Goal: Task Accomplishment & Management: Complete application form

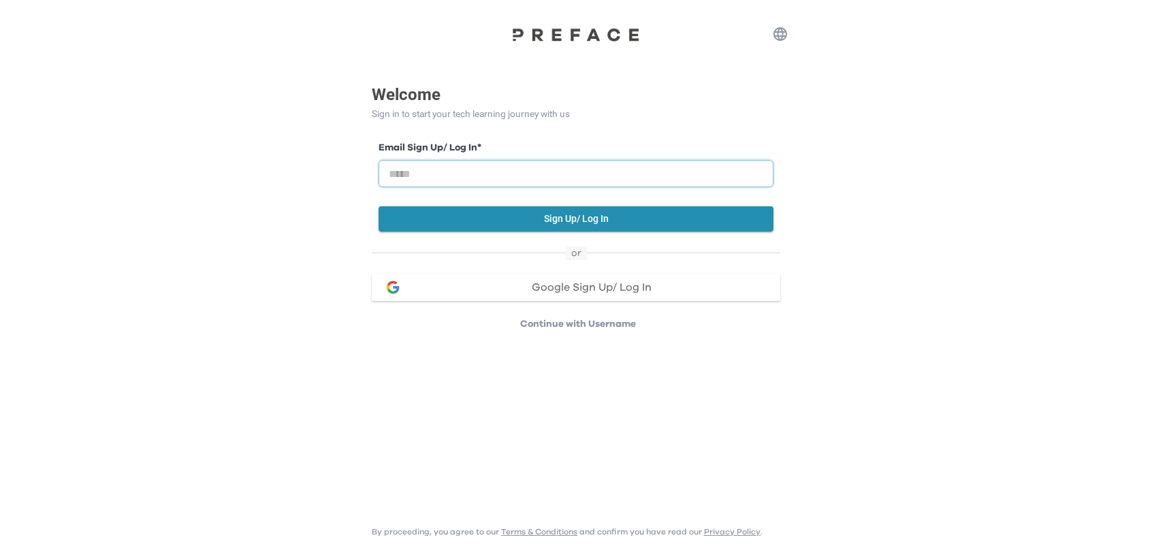
click at [617, 170] on input "email" at bounding box center [576, 173] width 395 height 27
type input "**********"
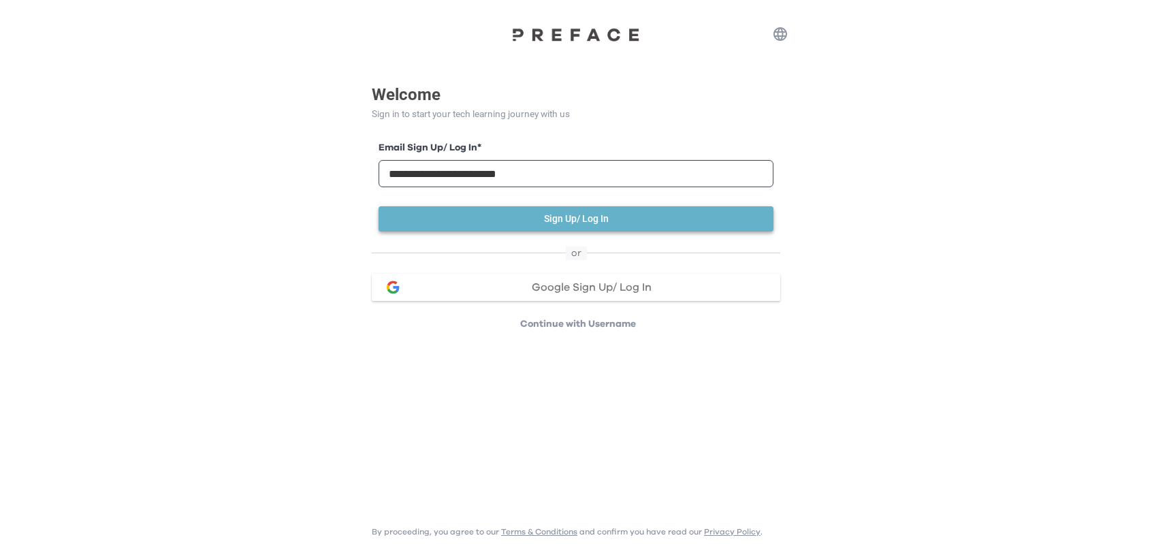
click at [577, 229] on button "Sign Up/ Log In" at bounding box center [576, 218] width 395 height 25
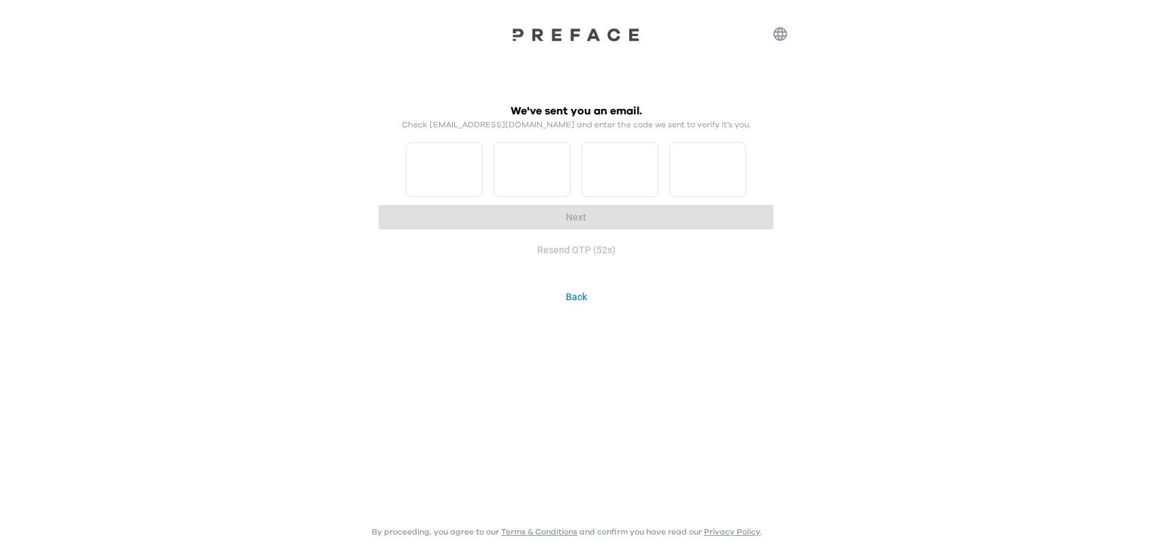
click at [492, 168] on div at bounding box center [576, 169] width 340 height 54
click at [469, 165] on input "*" at bounding box center [444, 169] width 77 height 54
type input "*"
click at [466, 165] on input "*" at bounding box center [444, 169] width 77 height 54
click at [557, 161] on input "*" at bounding box center [532, 169] width 77 height 54
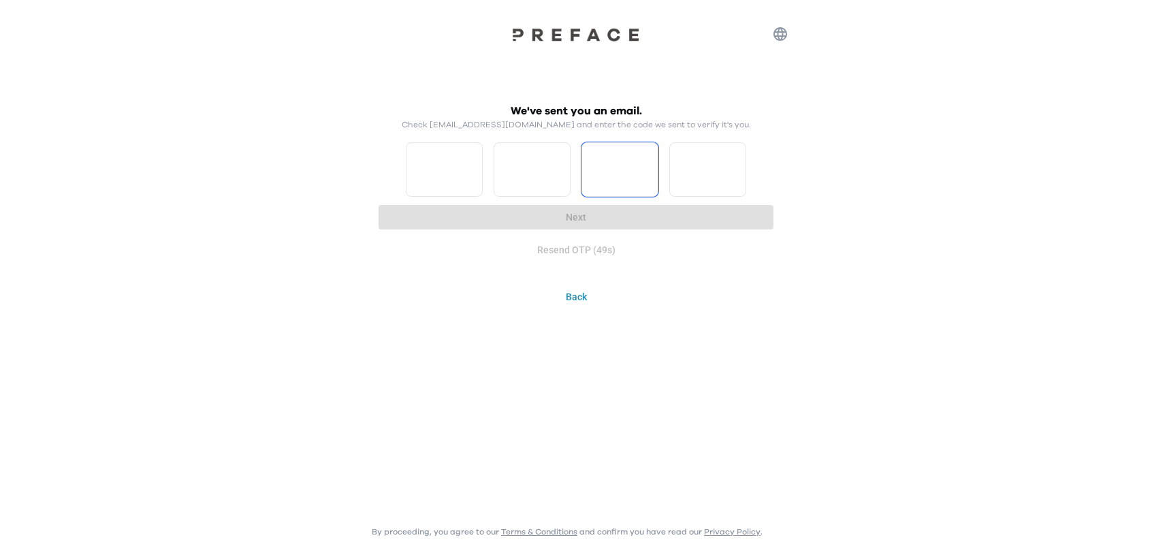
click at [557, 161] on input "*" at bounding box center [532, 169] width 77 height 54
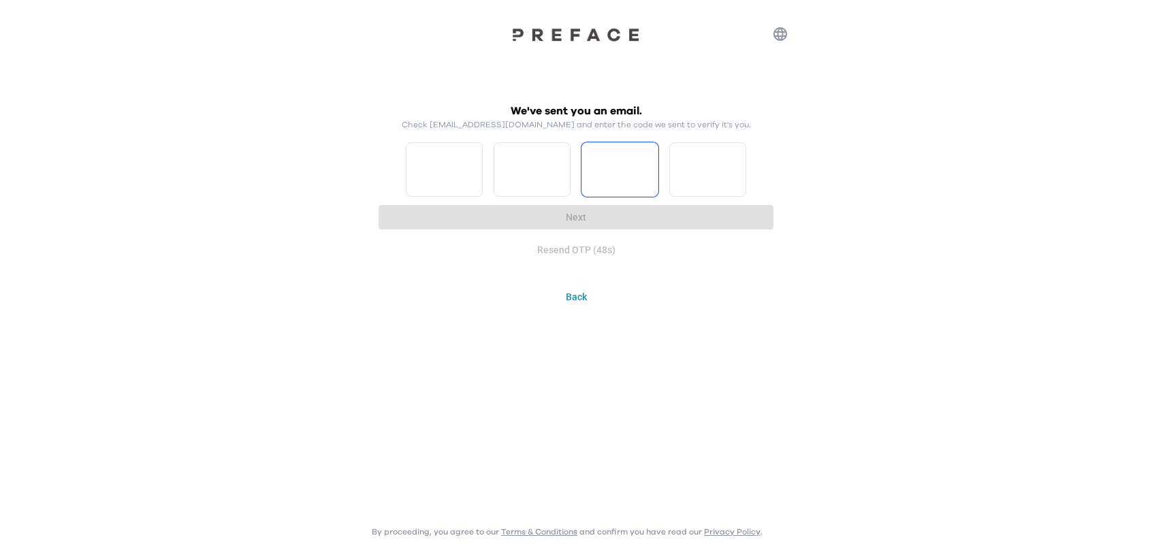
click at [557, 161] on input "*" at bounding box center [532, 169] width 77 height 54
type input "*"
click at [557, 161] on input "*" at bounding box center [532, 169] width 77 height 54
click at [647, 163] on input "*" at bounding box center [619, 169] width 77 height 54
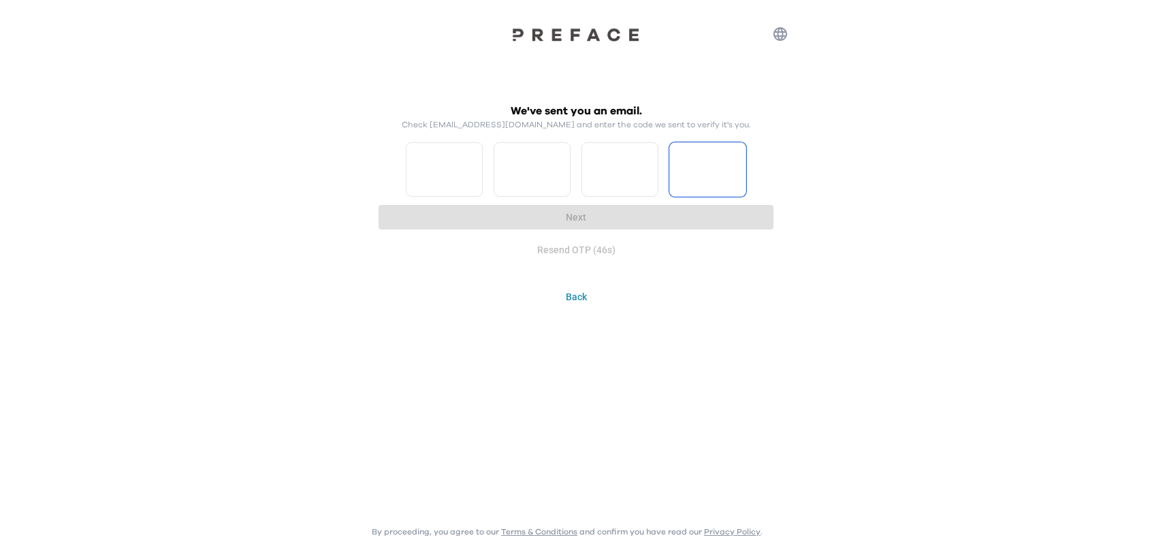
click at [647, 163] on input "*" at bounding box center [619, 169] width 77 height 54
type input "*"
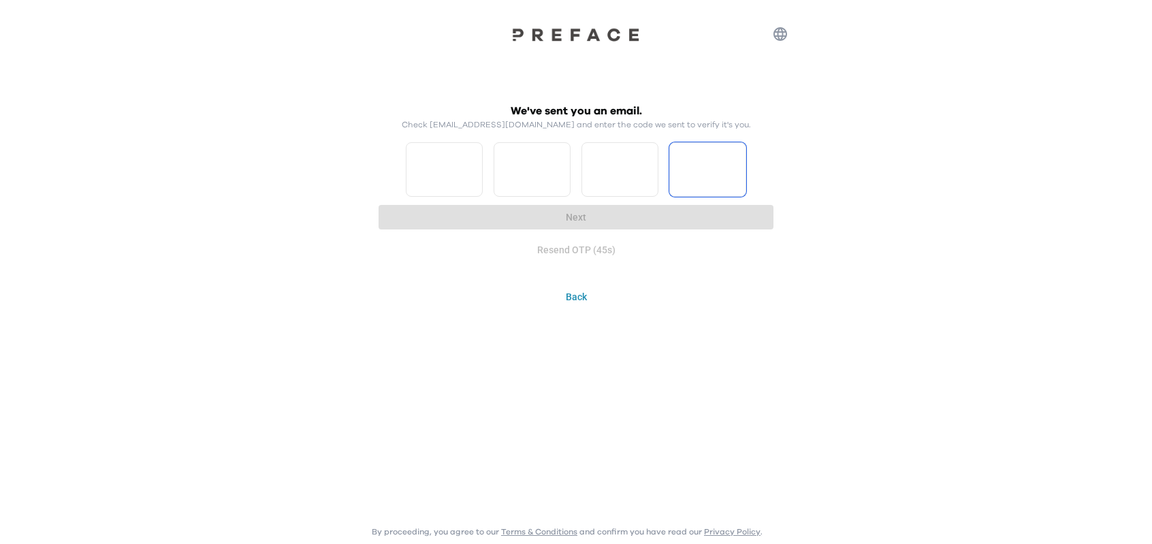
click at [647, 163] on input "*" at bounding box center [619, 169] width 77 height 54
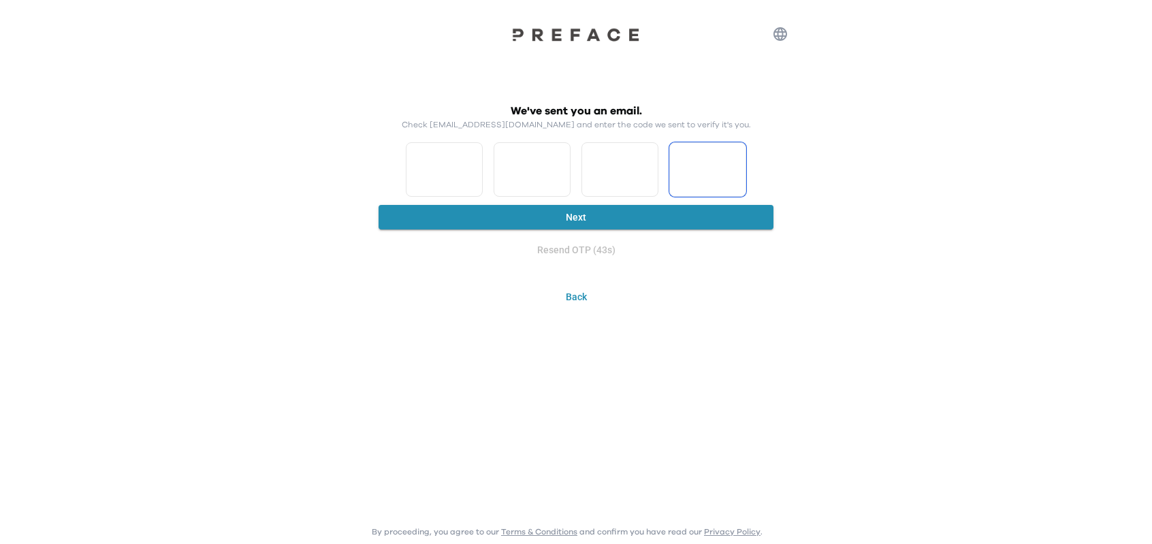
click at [732, 160] on input "*" at bounding box center [707, 169] width 77 height 54
type input "*"
click at [732, 160] on input "*" at bounding box center [707, 169] width 77 height 54
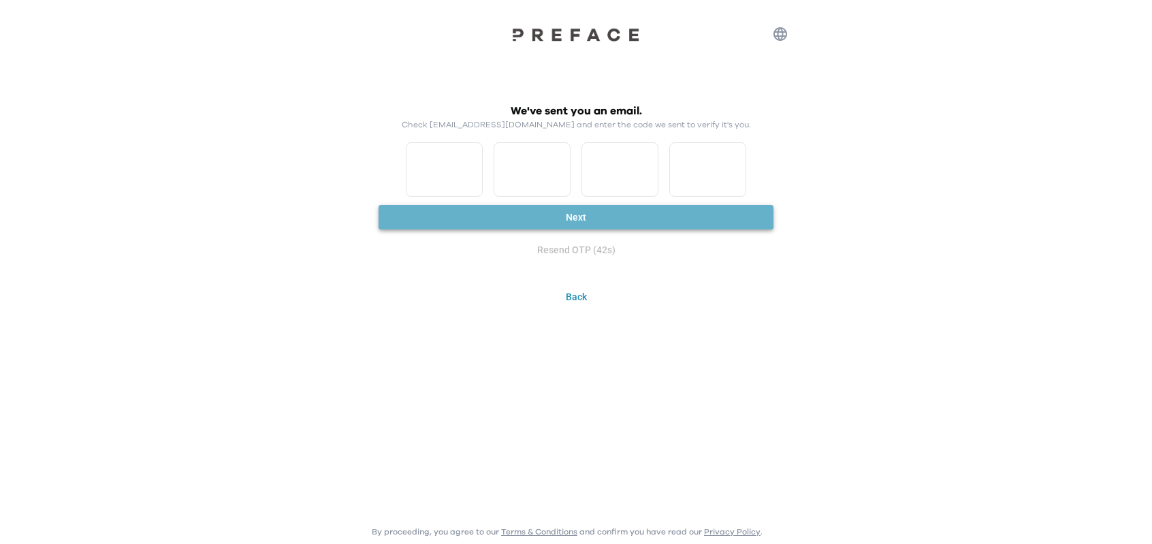
click at [654, 217] on button "Next" at bounding box center [576, 217] width 395 height 25
